Goal: Task Accomplishment & Management: Use online tool/utility

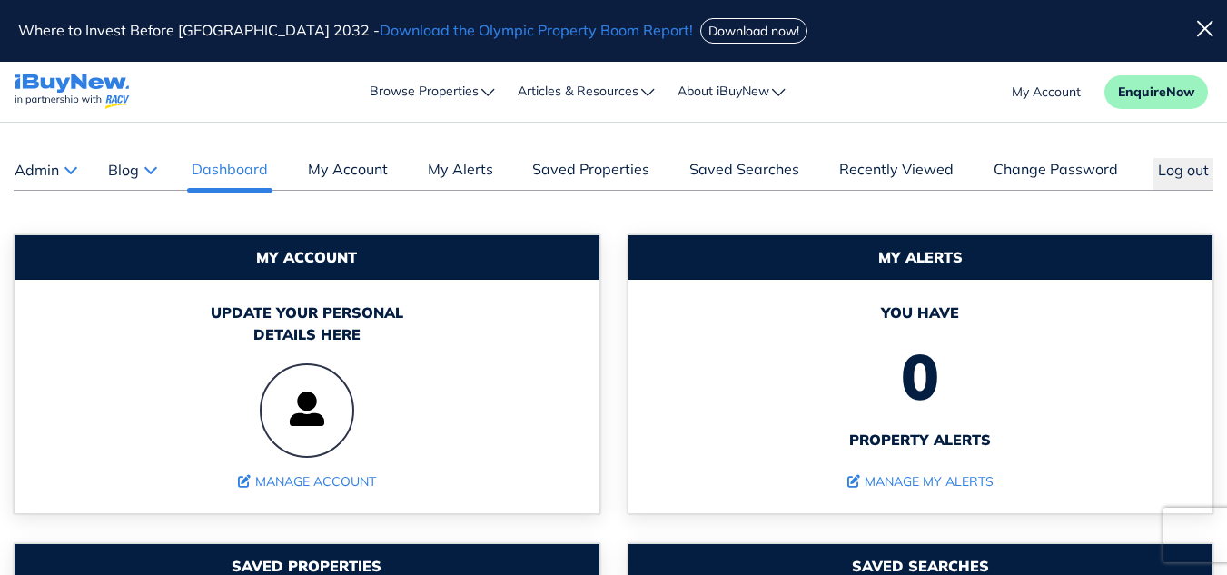
scroll to position [25, 0]
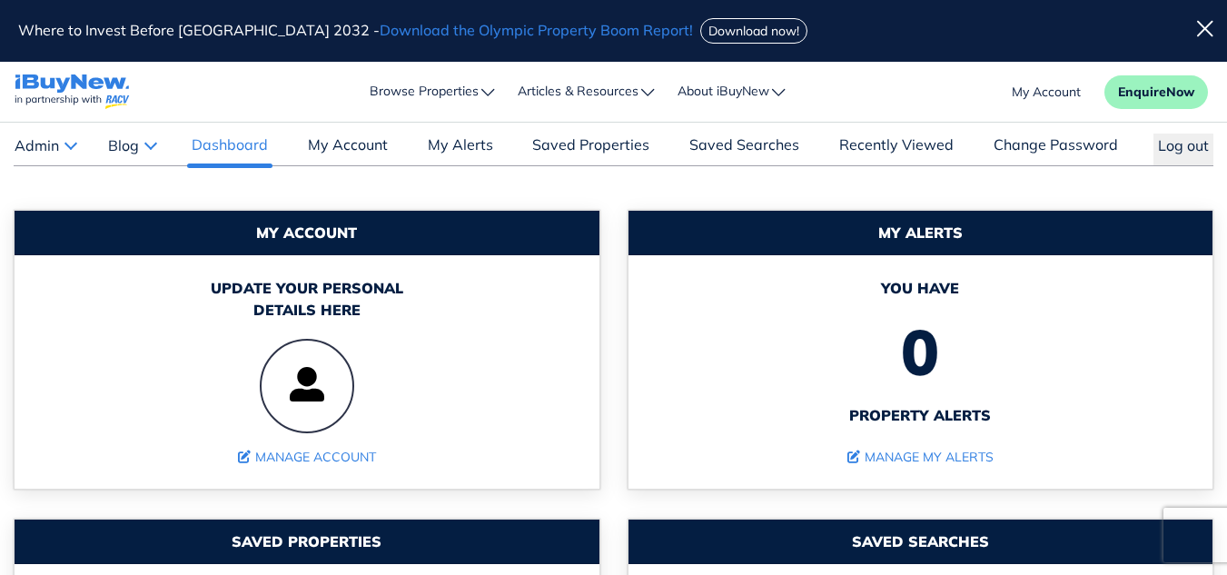
click at [72, 149] on button "Admin" at bounding box center [45, 146] width 63 height 24
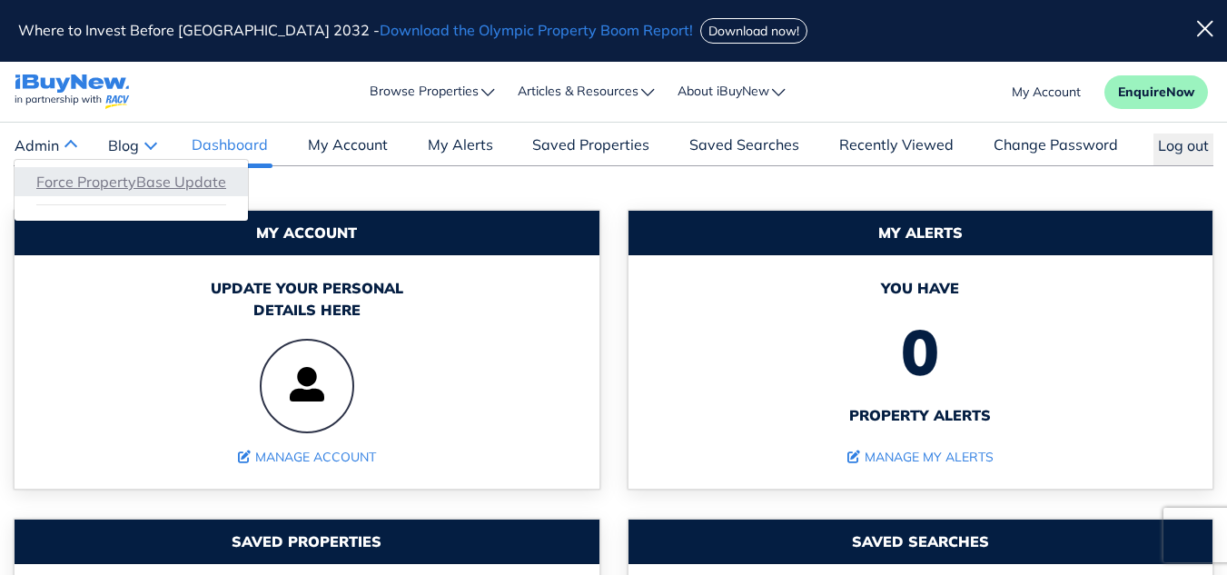
click at [88, 184] on link "Force PropertyBase Update" at bounding box center [131, 182] width 190 height 22
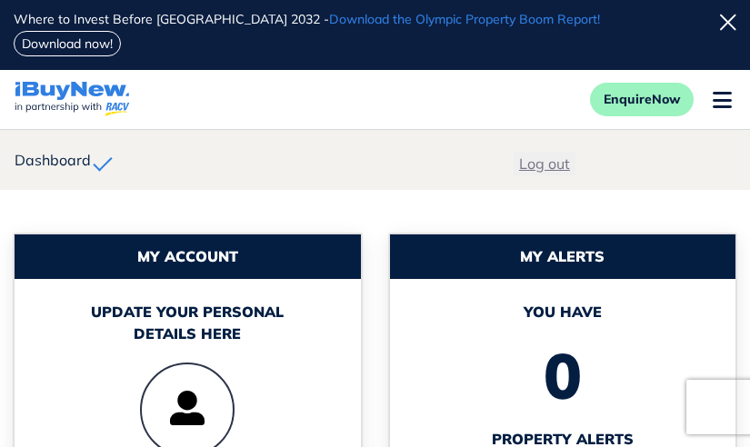
click at [542, 152] on button "Log out" at bounding box center [544, 164] width 62 height 24
